Goal: Transaction & Acquisition: Obtain resource

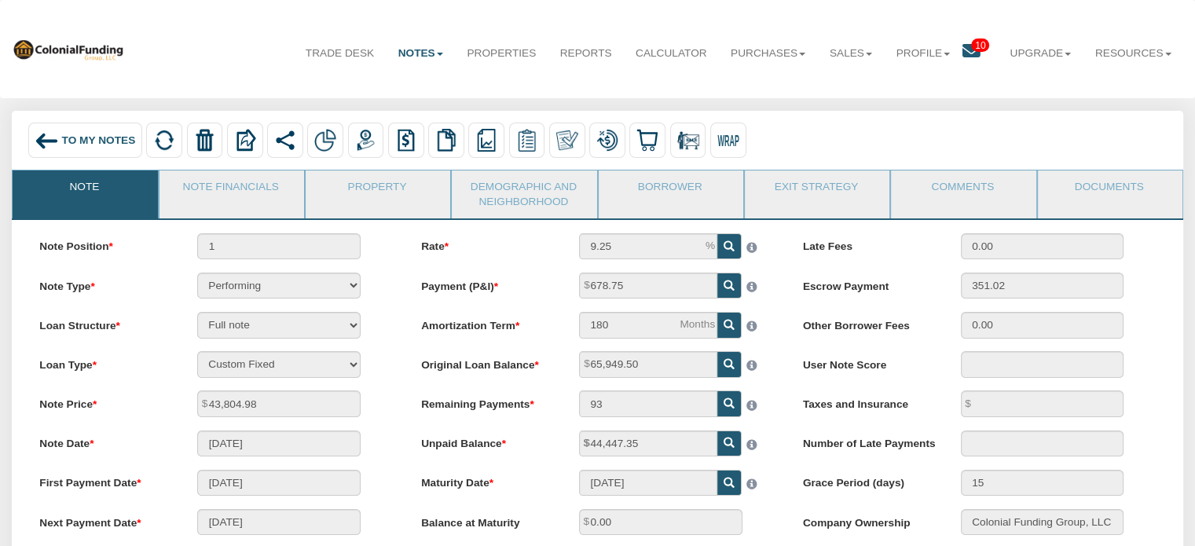
click at [971, 43] on span "10" at bounding box center [980, 45] width 18 height 13
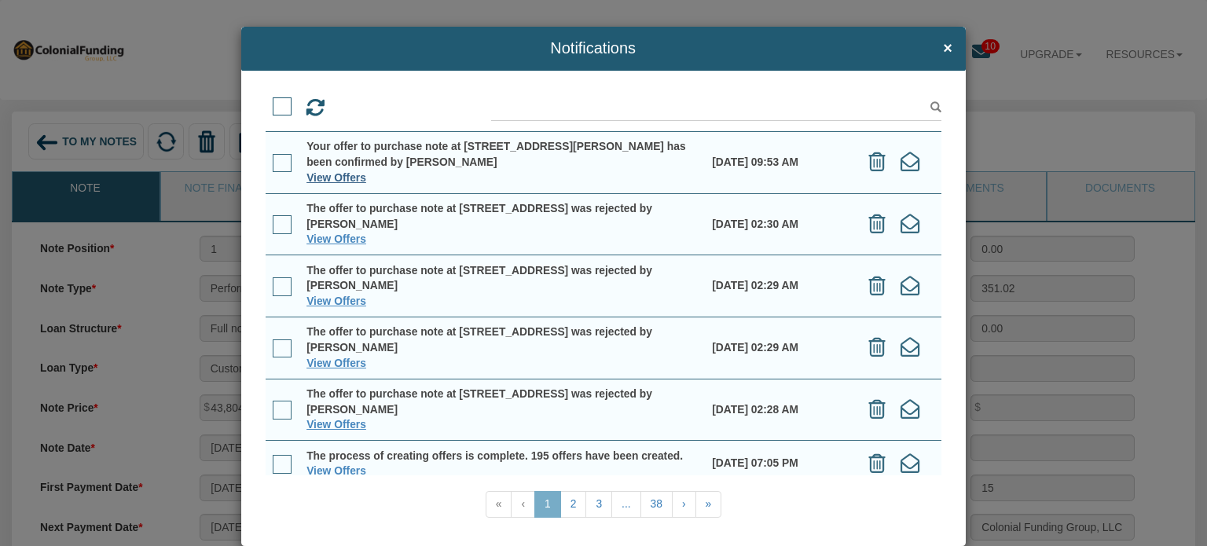
click at [323, 178] on link "View Offers" at bounding box center [336, 177] width 60 height 13
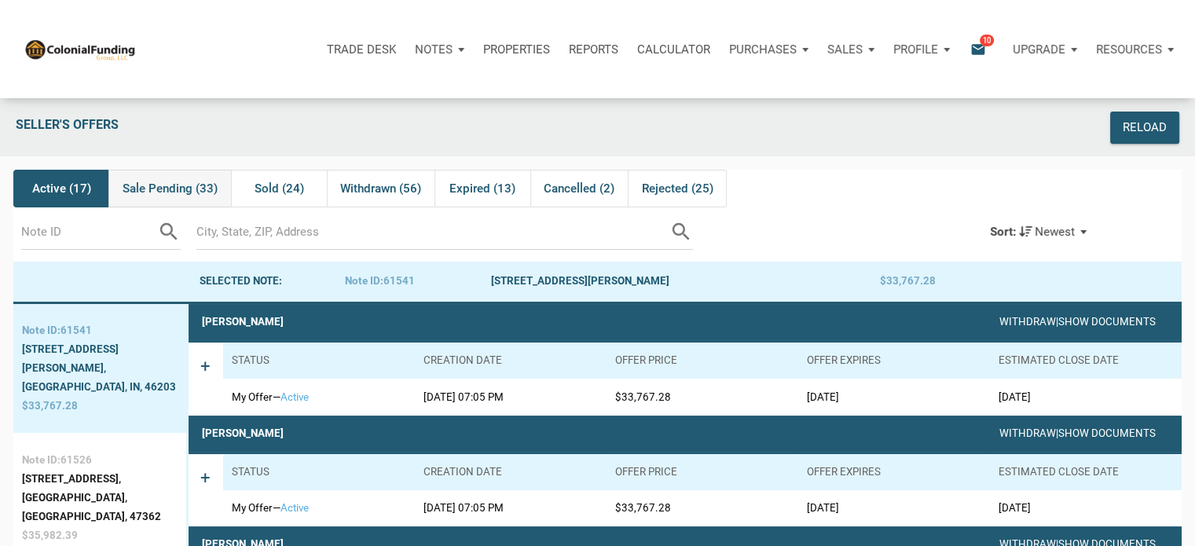
click at [186, 188] on span "Sale Pending (33)" at bounding box center [170, 188] width 95 height 19
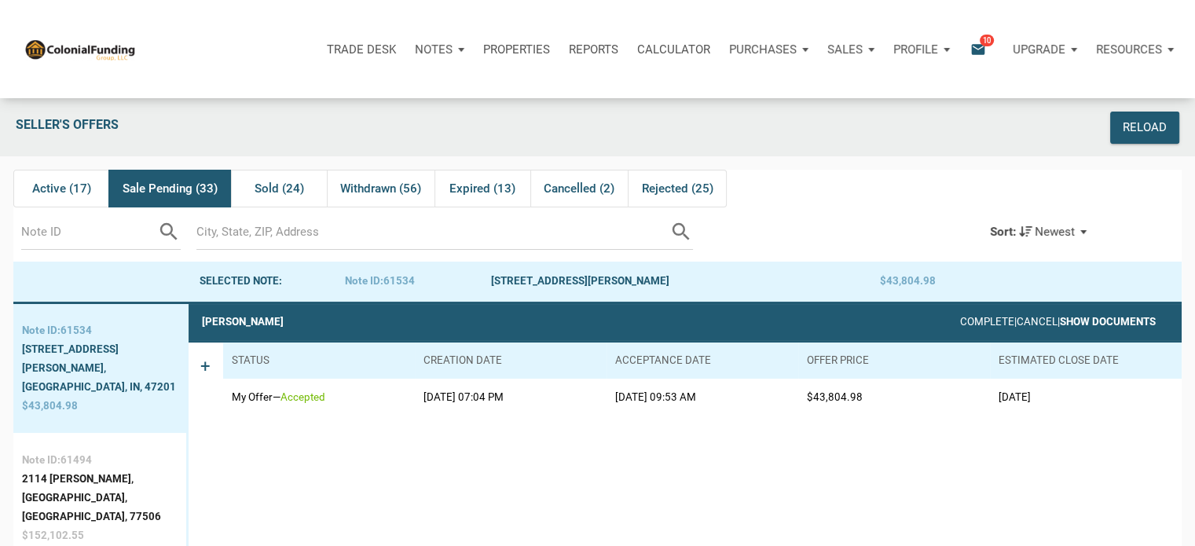
click at [1112, 321] on link "Show Documents" at bounding box center [1108, 322] width 96 height 12
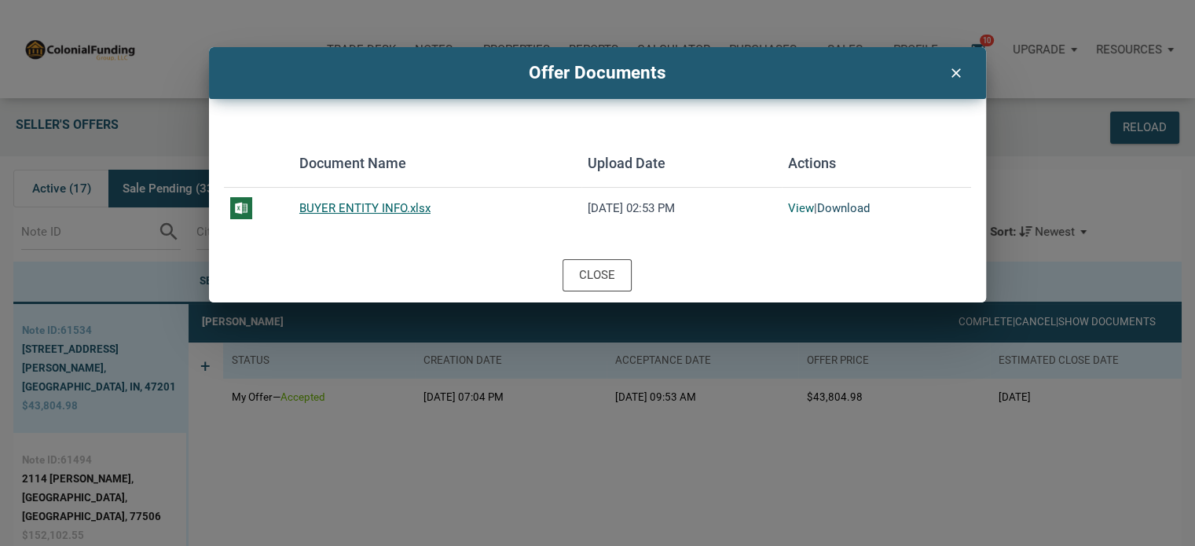
click at [841, 207] on link "Download" at bounding box center [843, 208] width 53 height 14
click at [952, 76] on icon "clear" at bounding box center [955, 71] width 19 height 20
